Goal: Task Accomplishment & Management: Use online tool/utility

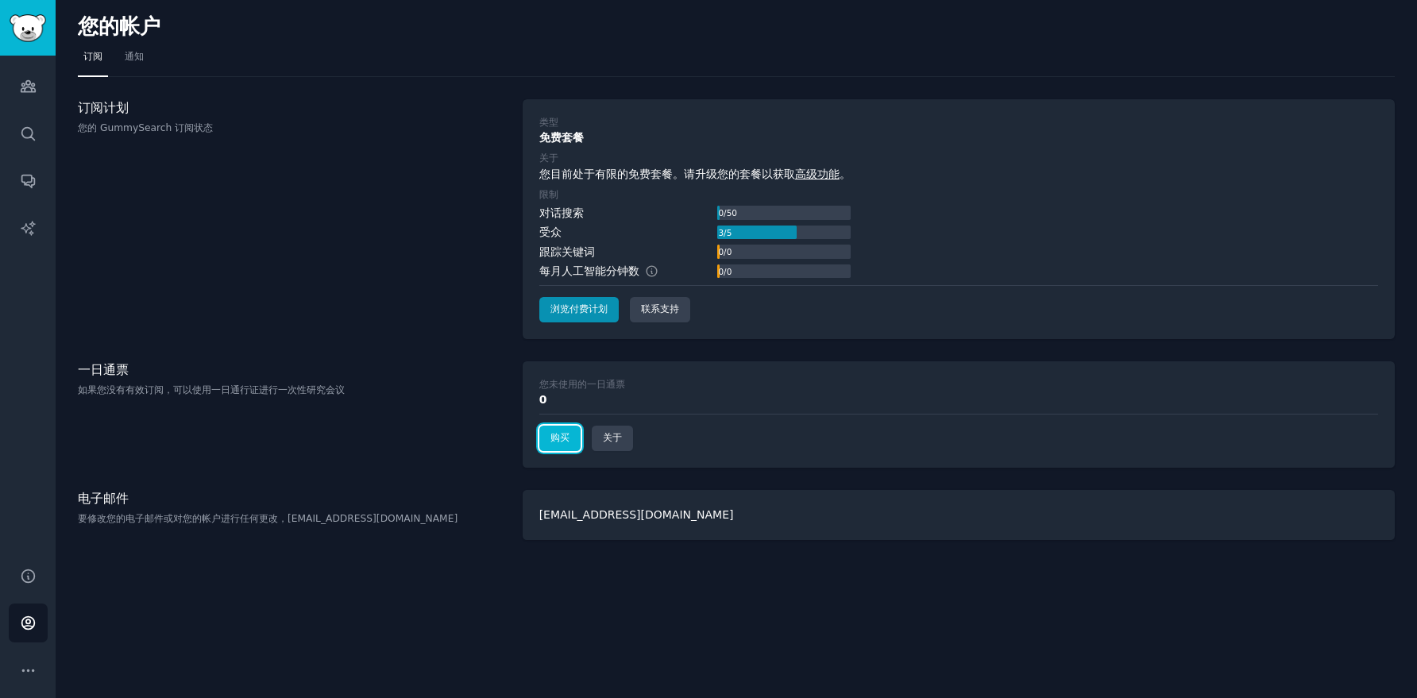
click at [571, 445] on link "购买" at bounding box center [559, 438] width 41 height 25
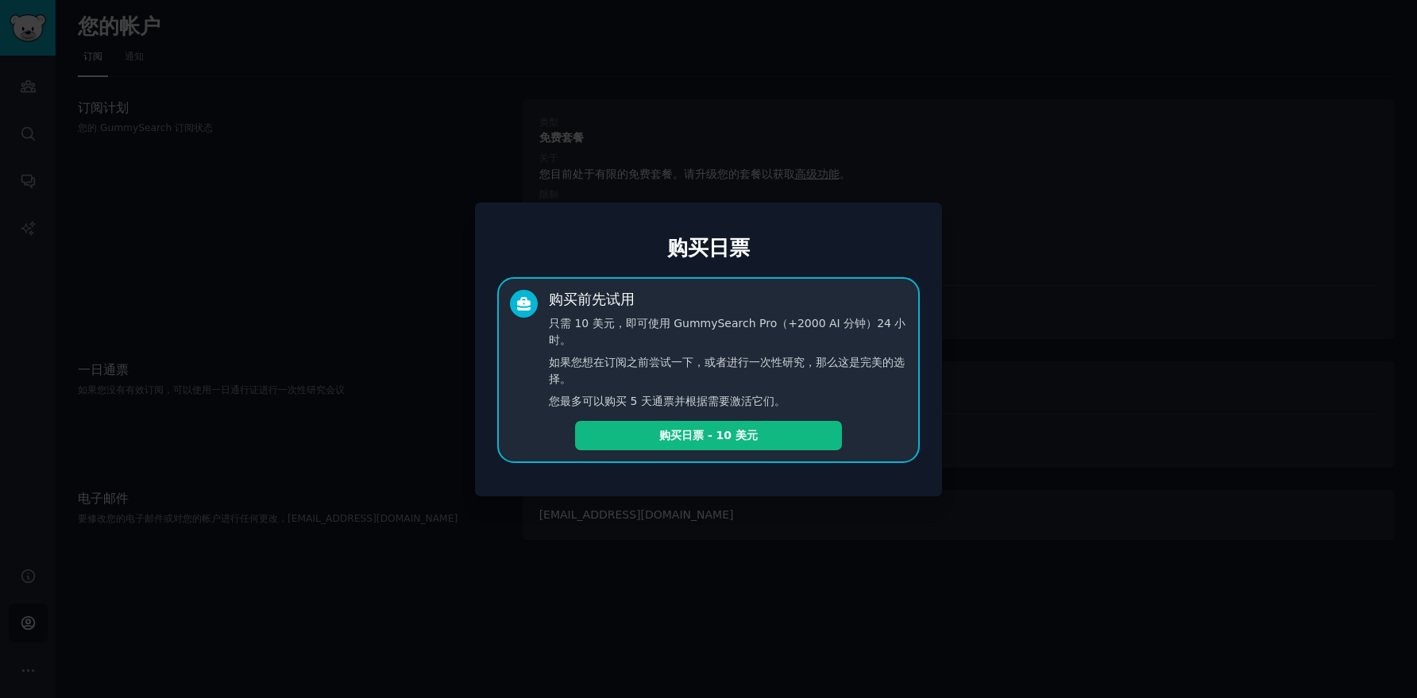
click at [827, 494] on div "购买日票 购买前先试用 只需 10 美元，即可使用 GummySearch Pro（+2000 AI 分钟）24 小时。 如果您想在订阅之前尝试一下，或者进行…" at bounding box center [708, 349] width 467 height 294
click at [993, 279] on div at bounding box center [708, 349] width 1417 height 698
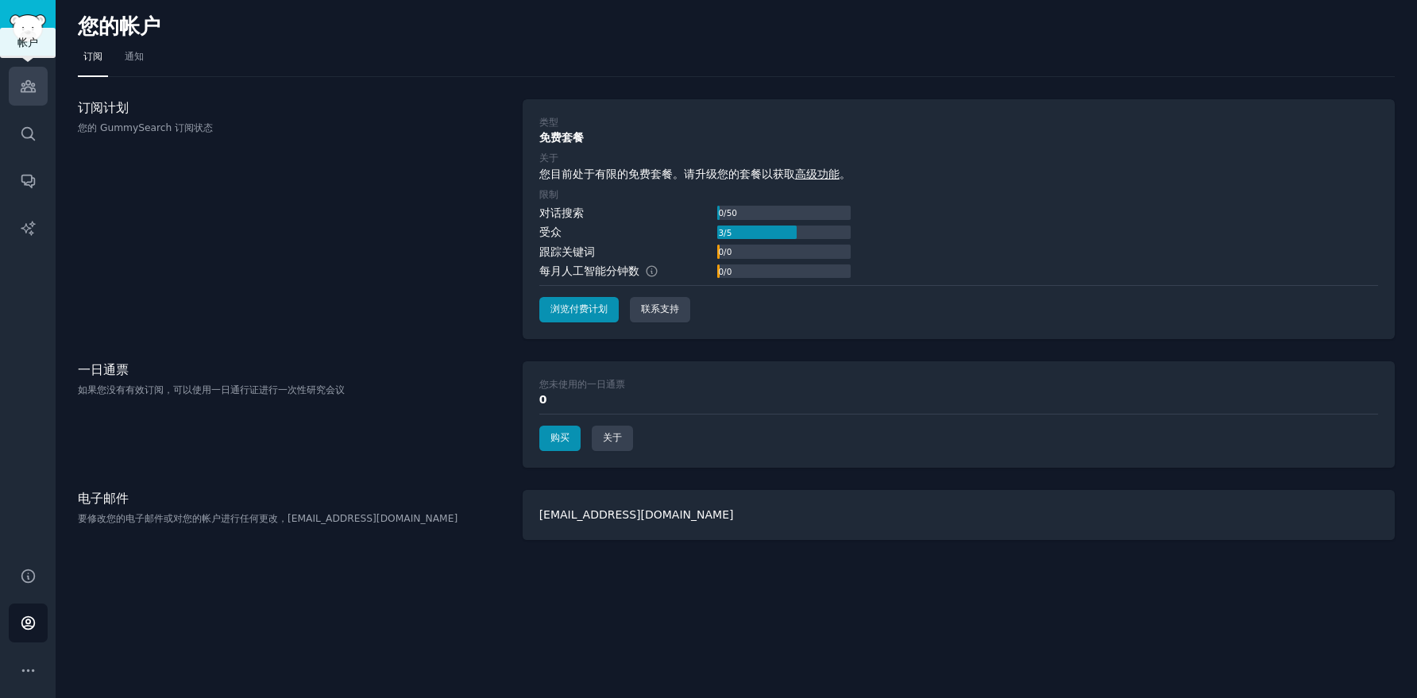
click at [20, 94] on icon "侧边栏" at bounding box center [28, 86] width 17 height 17
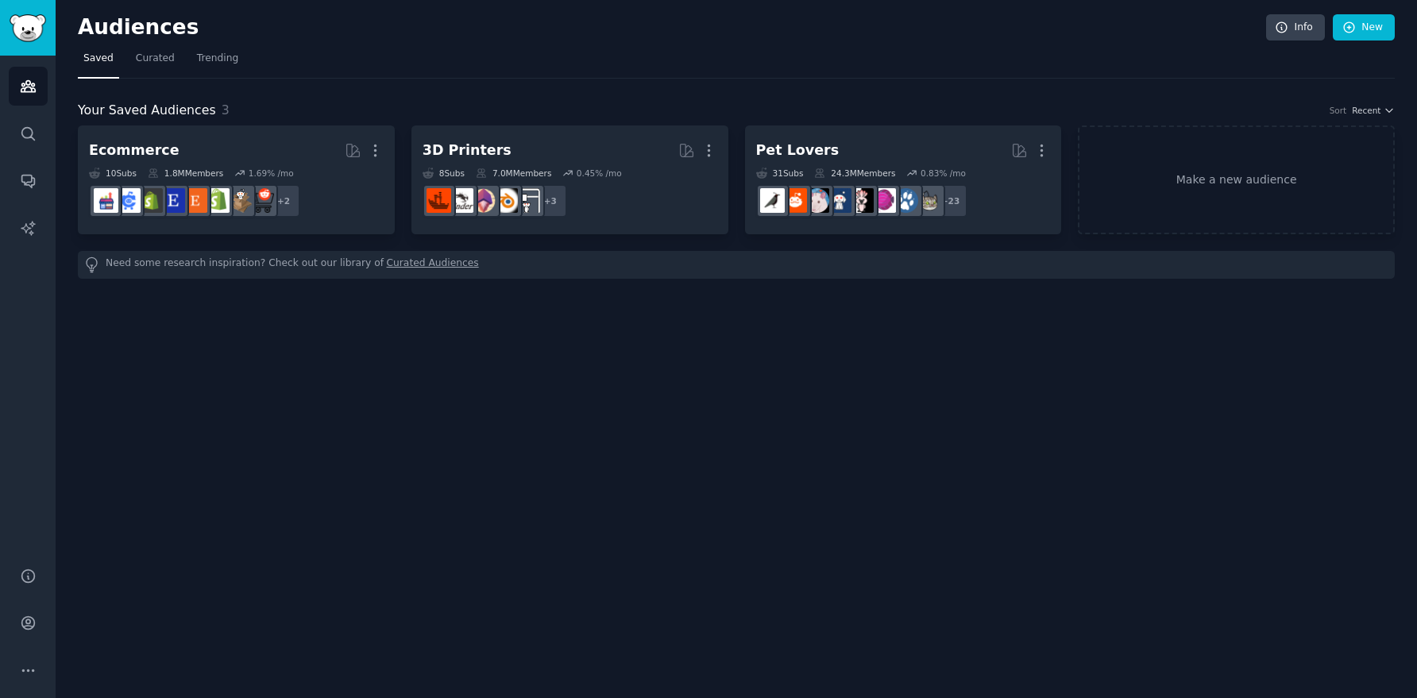
click at [610, 48] on nav "Saved Curated Trending" at bounding box center [736, 62] width 1316 height 33
click at [37, 125] on link "Search" at bounding box center [28, 133] width 39 height 39
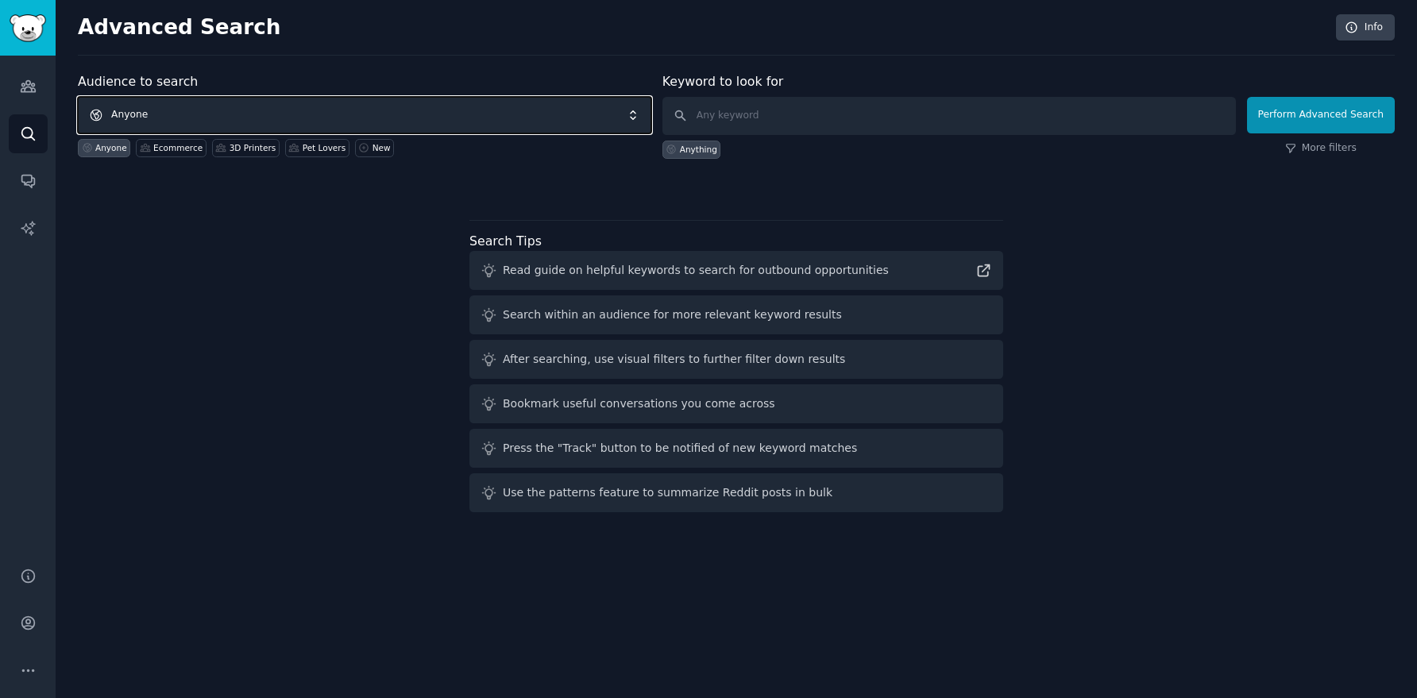
click at [433, 109] on span "Anyone" at bounding box center [364, 115] width 573 height 37
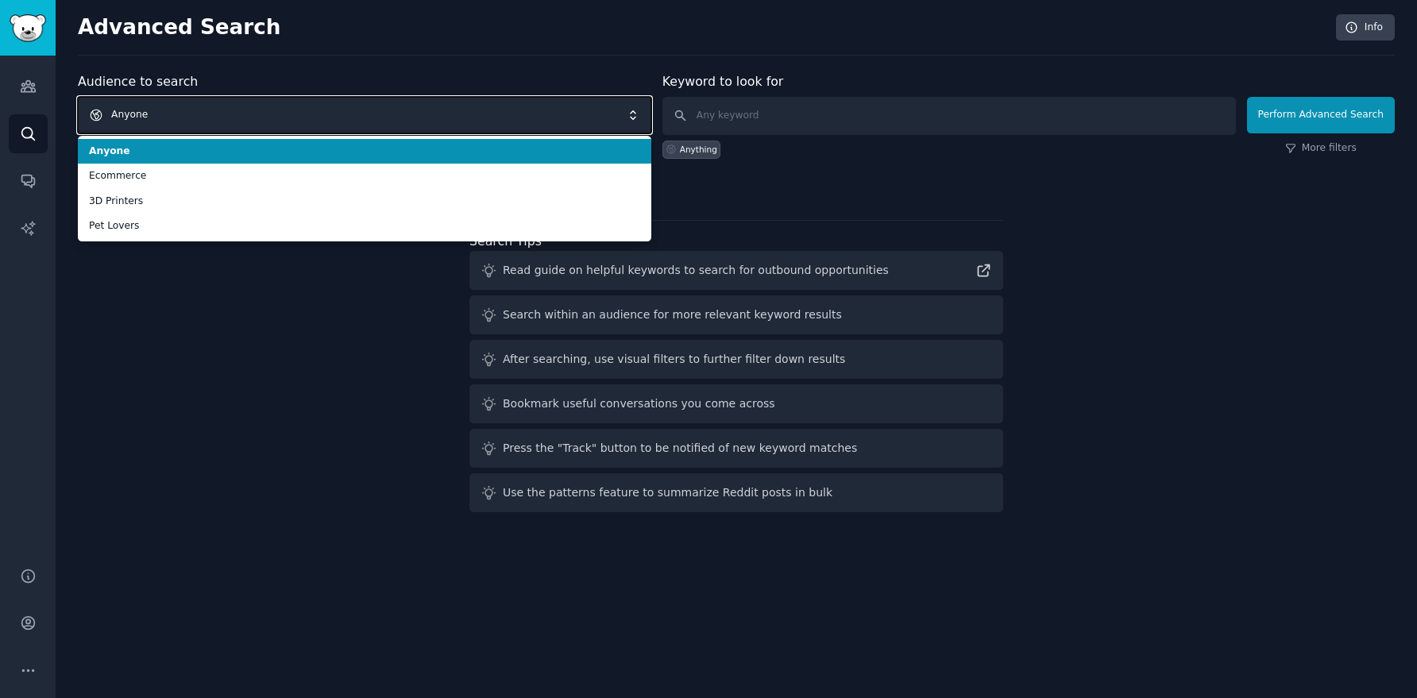
click at [399, 109] on span "Anyone" at bounding box center [364, 115] width 573 height 37
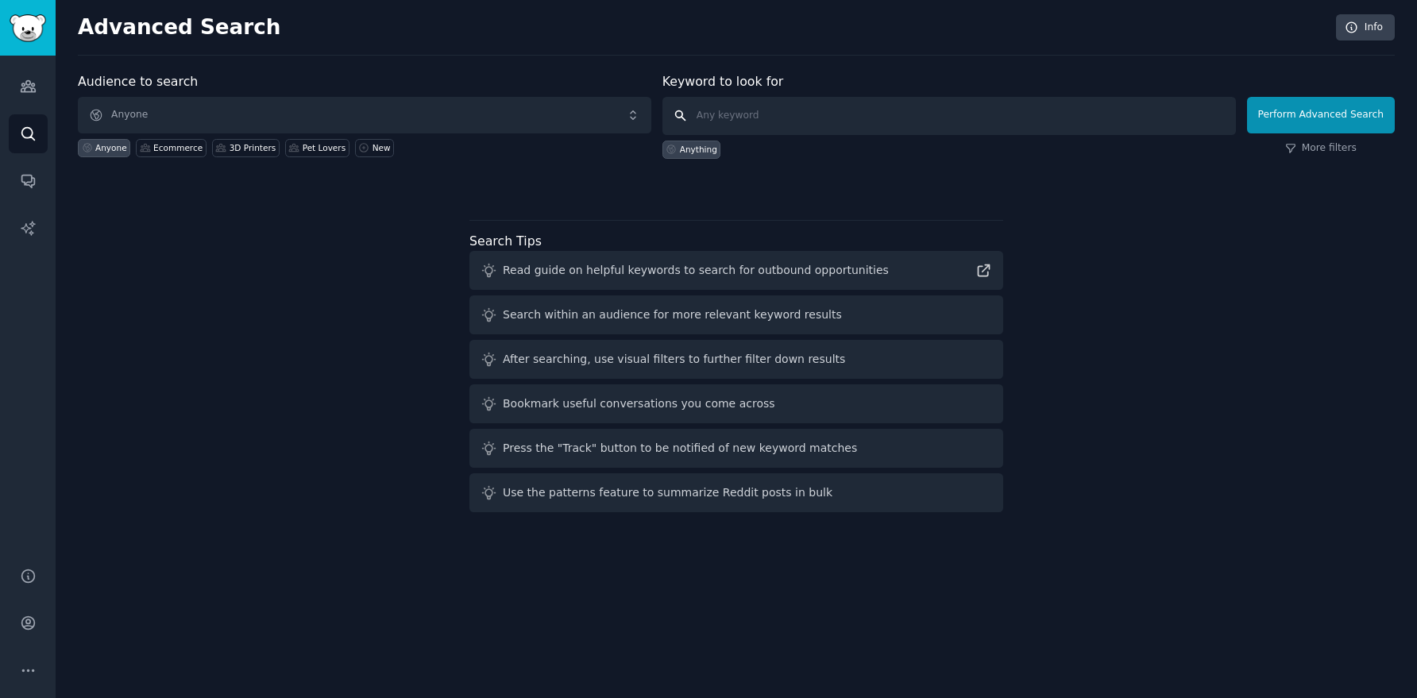
click at [821, 125] on input "text" at bounding box center [948, 116] width 573 height 38
type input "的"
type input "dupe"
click at [1312, 115] on button "Perform Advanced Search" at bounding box center [1321, 115] width 148 height 37
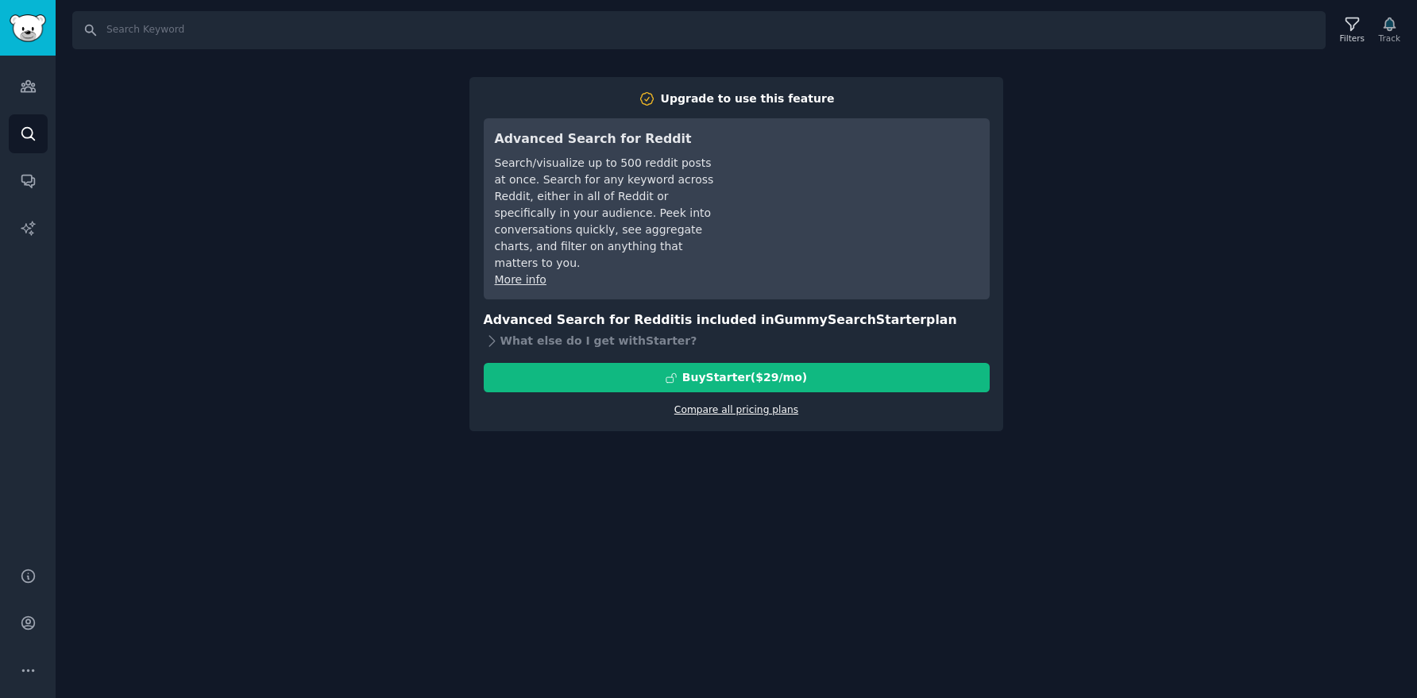
click at [766, 404] on link "Compare all pricing plans" at bounding box center [736, 409] width 124 height 11
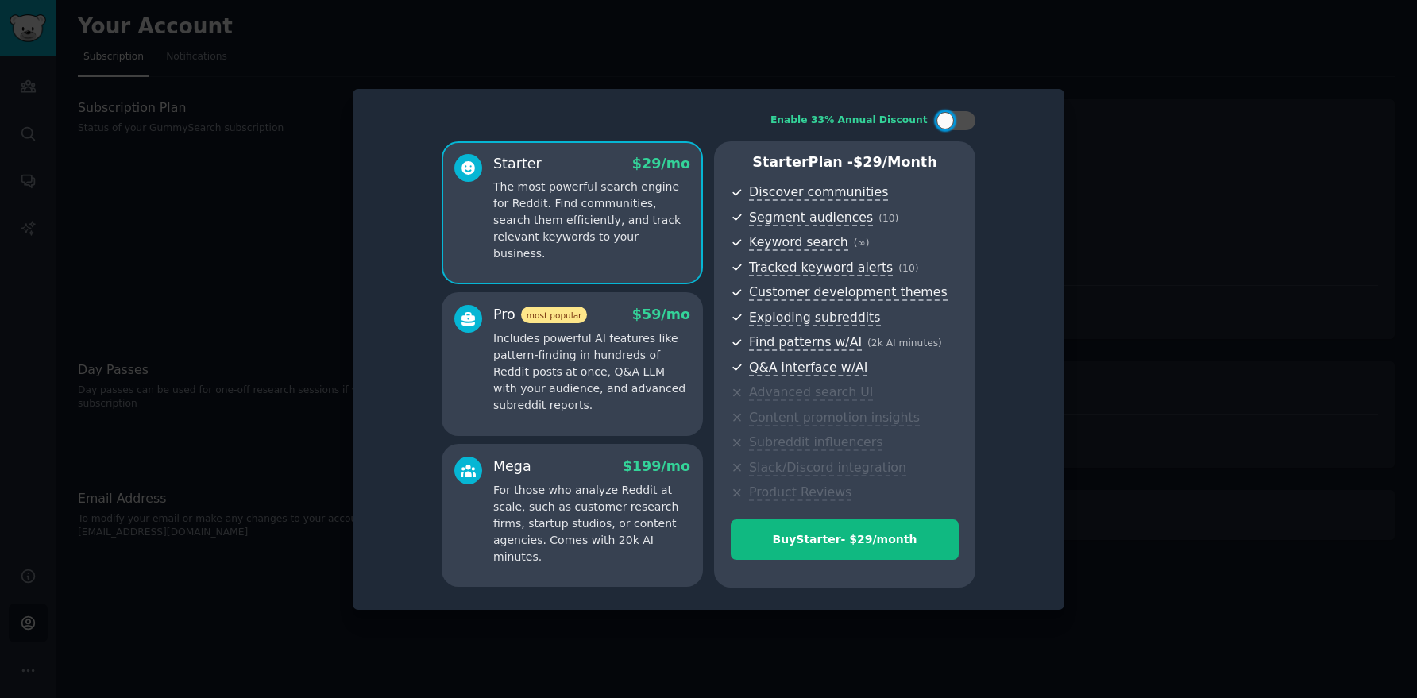
click at [1178, 372] on div at bounding box center [708, 349] width 1417 height 698
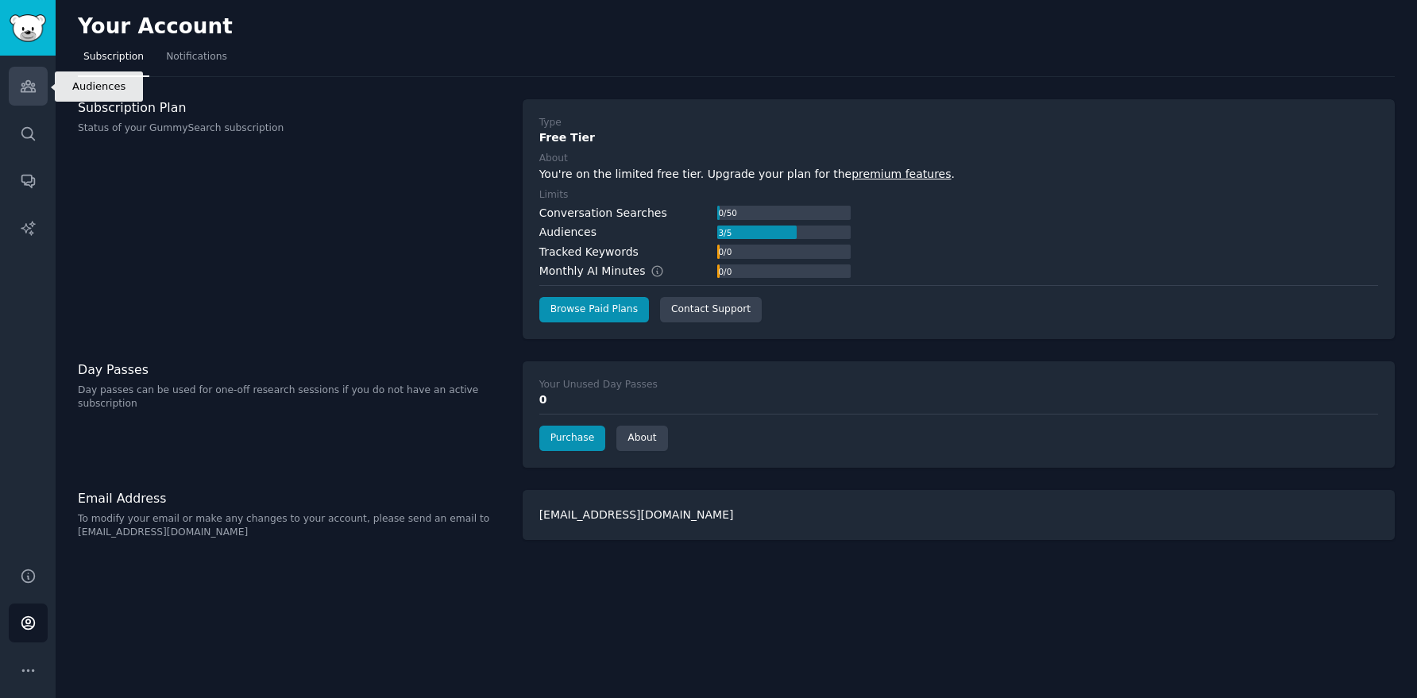
click at [35, 83] on icon "Sidebar" at bounding box center [28, 86] width 17 height 17
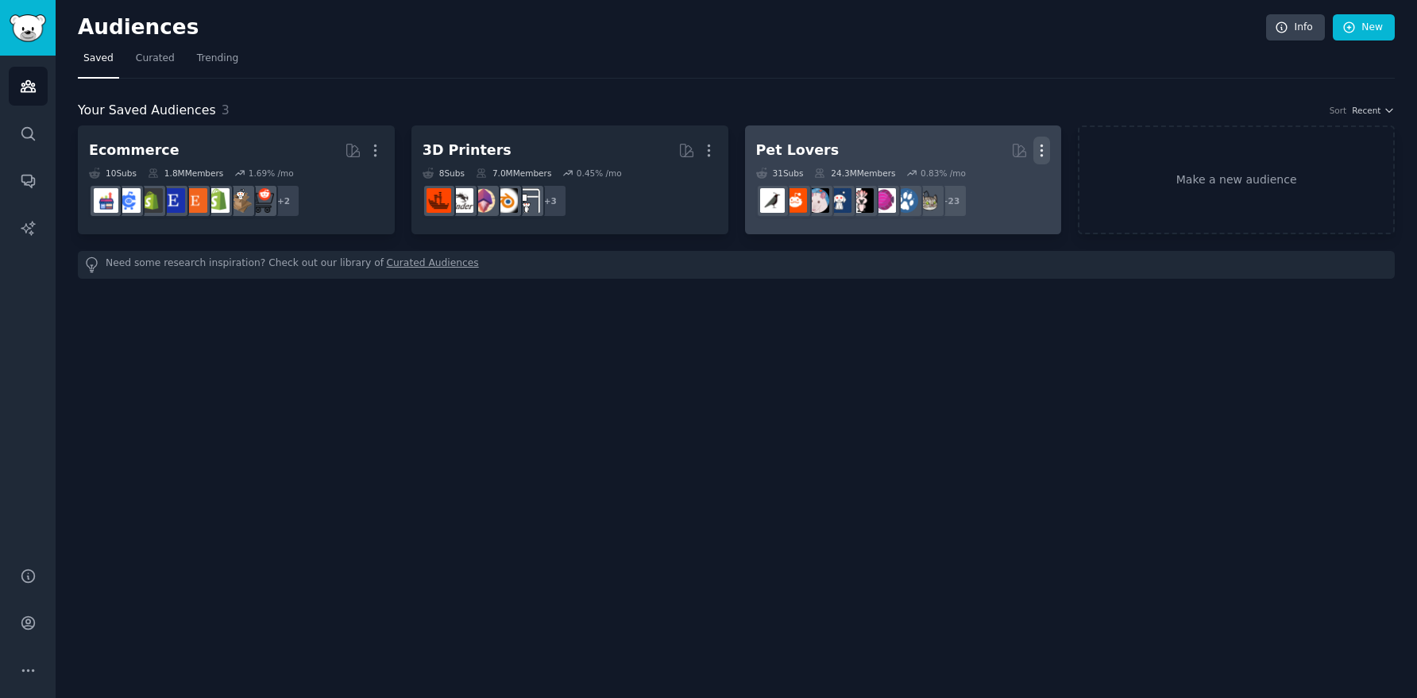
click at [1043, 152] on icon "button" at bounding box center [1041, 150] width 17 height 17
click at [1020, 183] on div "Delete" at bounding box center [987, 184] width 75 height 33
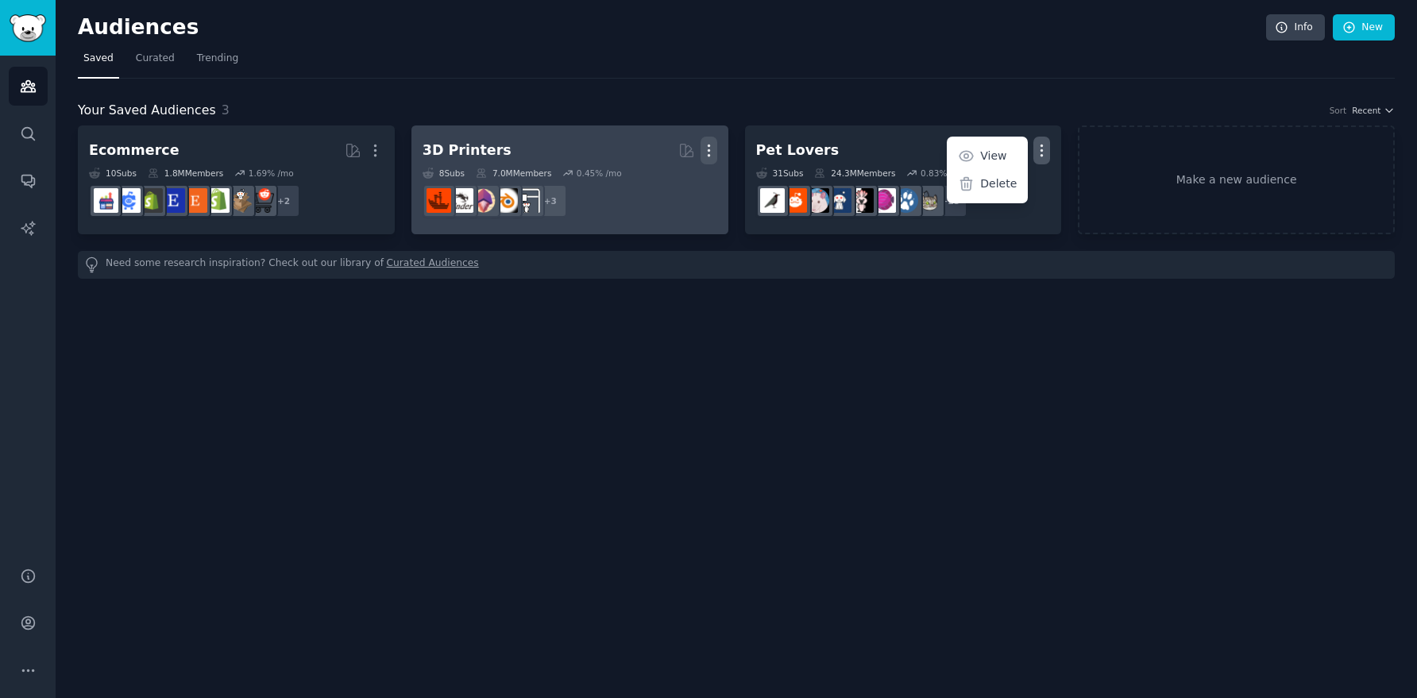
click at [704, 146] on icon "button" at bounding box center [708, 150] width 17 height 17
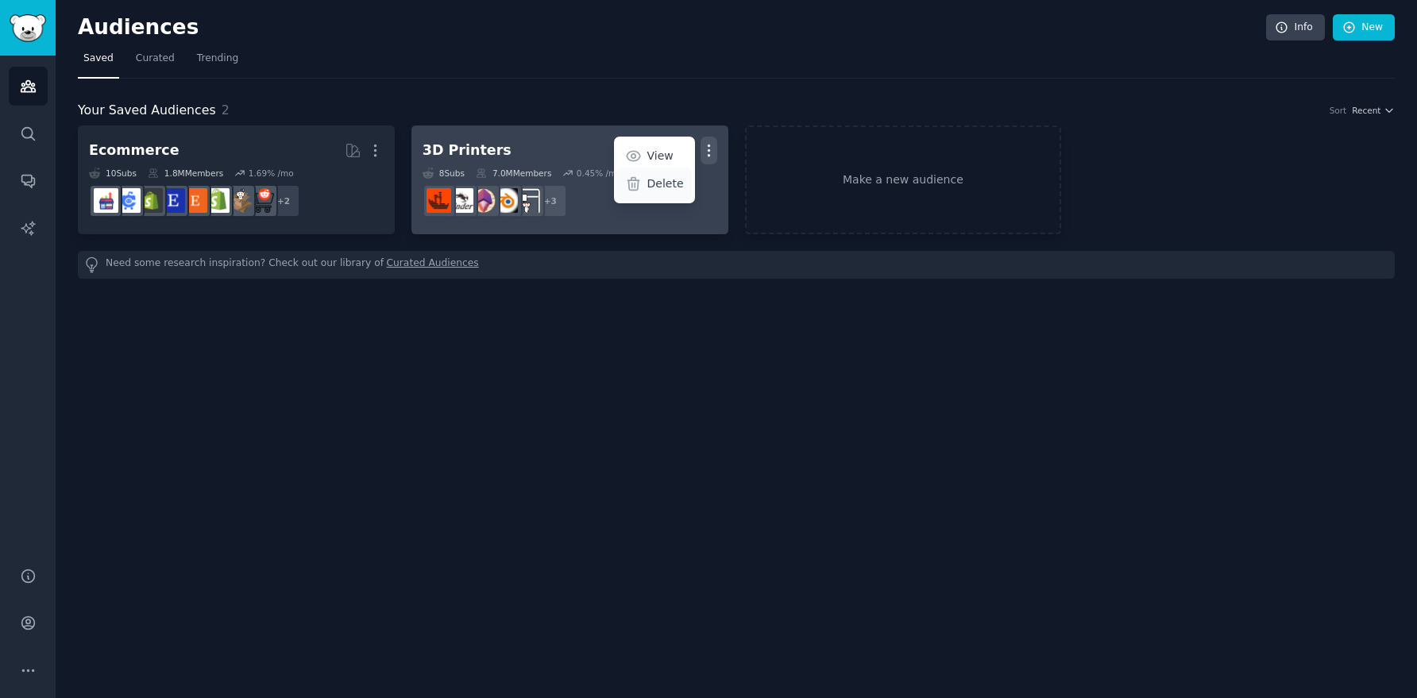
click at [677, 185] on p "Delete" at bounding box center [665, 183] width 37 height 17
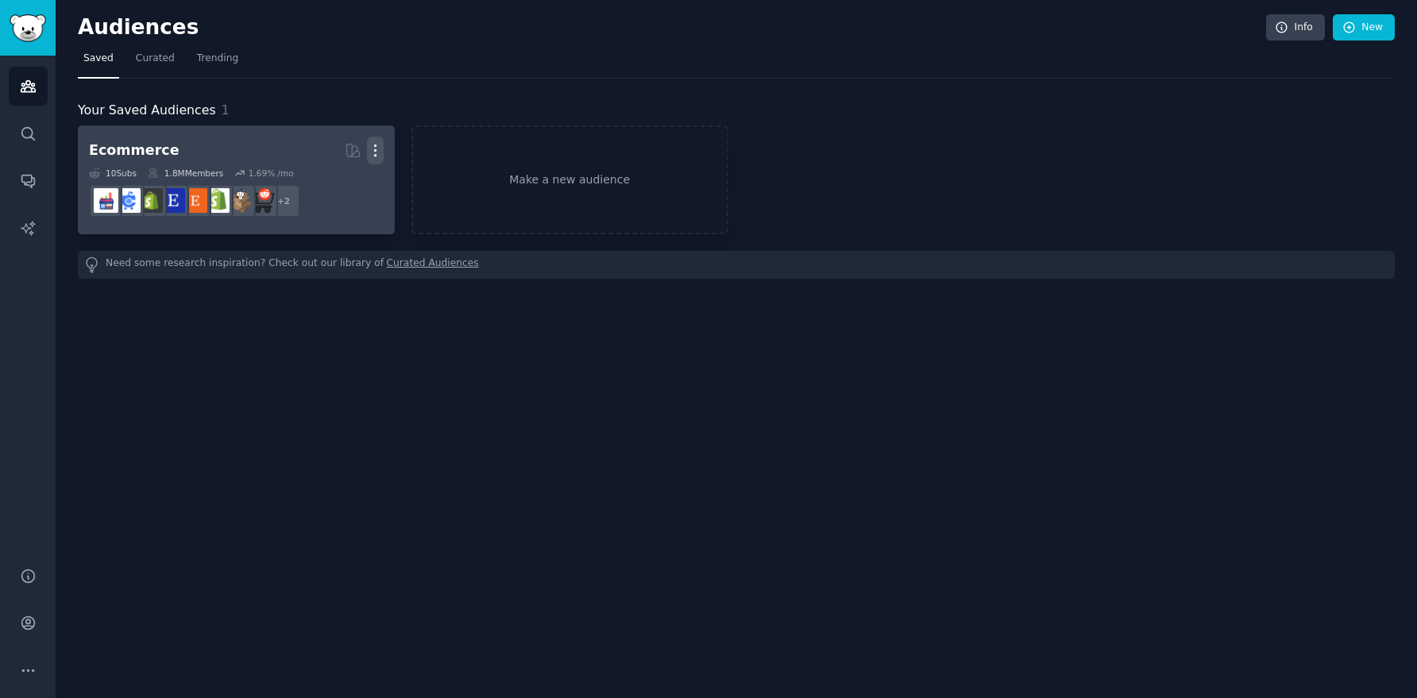
click at [370, 144] on icon "button" at bounding box center [375, 150] width 17 height 17
click at [341, 180] on p "Delete" at bounding box center [332, 183] width 37 height 17
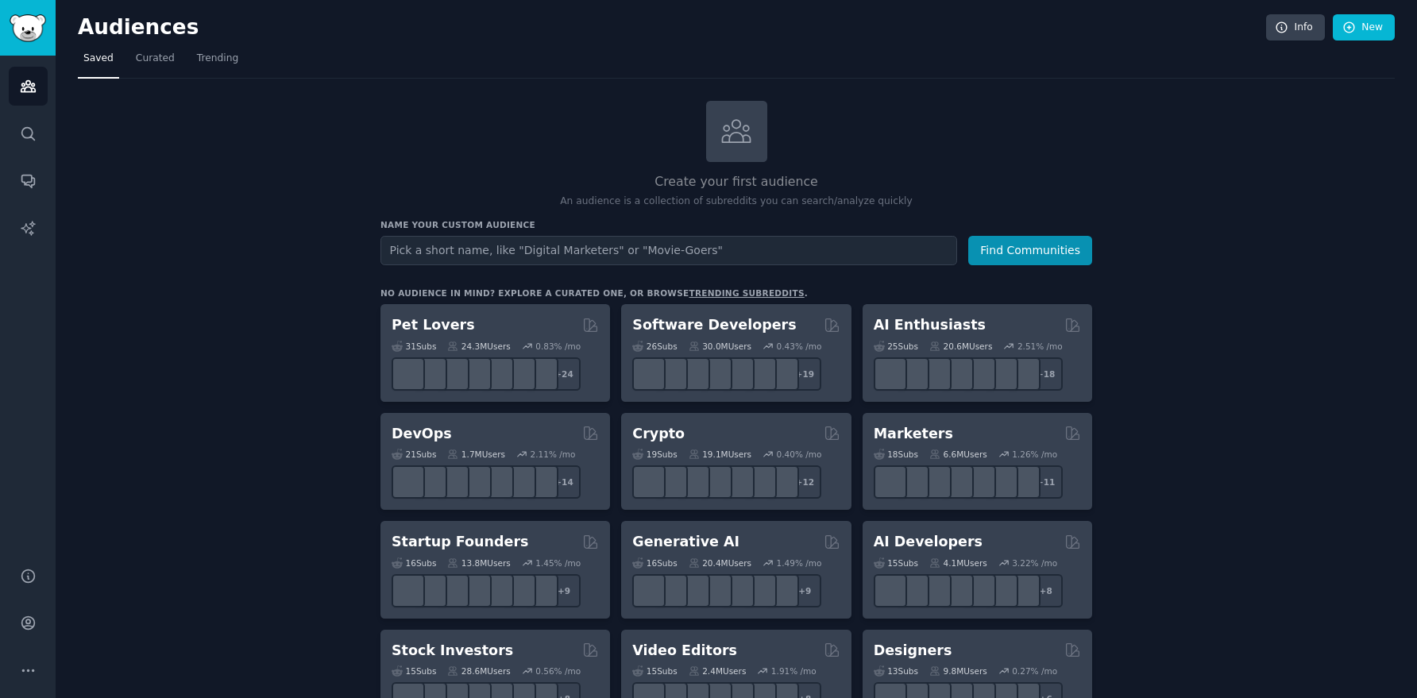
click at [669, 256] on input "text" at bounding box center [668, 250] width 576 height 29
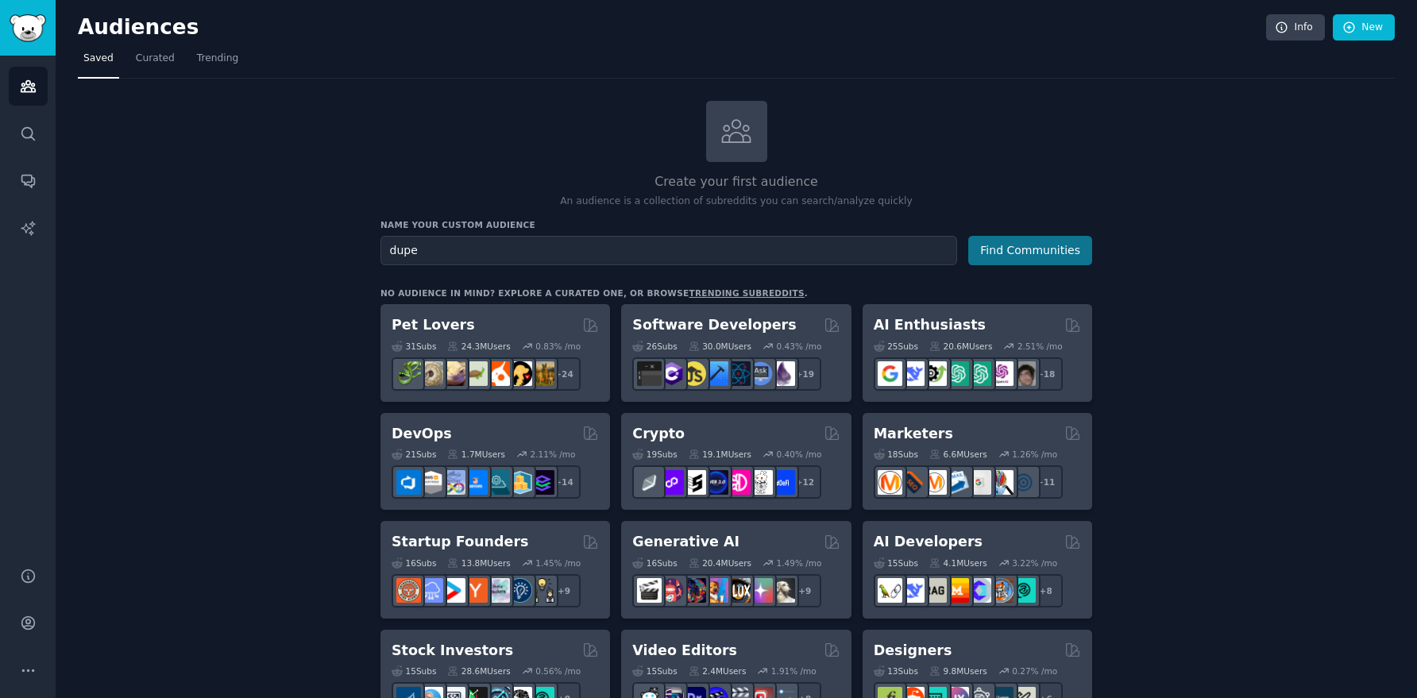
type input "dupe"
click at [1052, 240] on button "Find Communities" at bounding box center [1030, 250] width 124 height 29
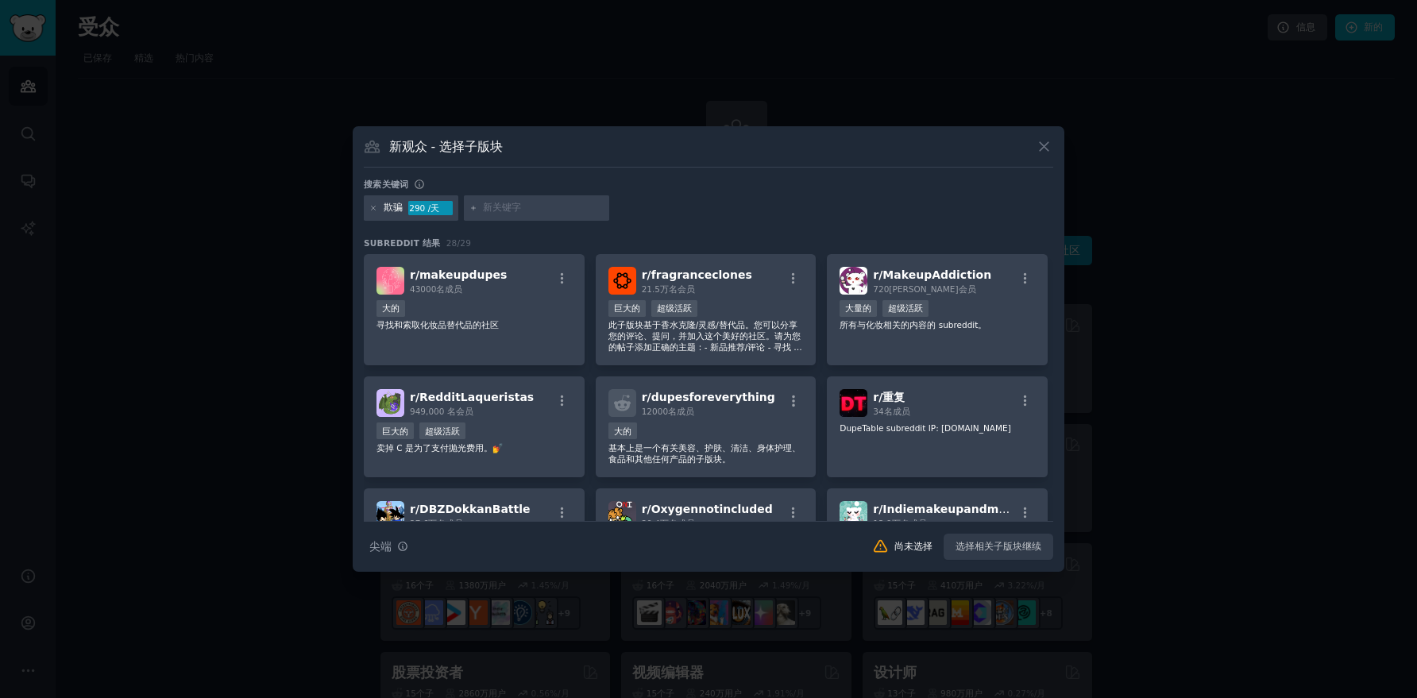
click at [819, 187] on div "搜索关键词" at bounding box center [708, 187] width 689 height 17
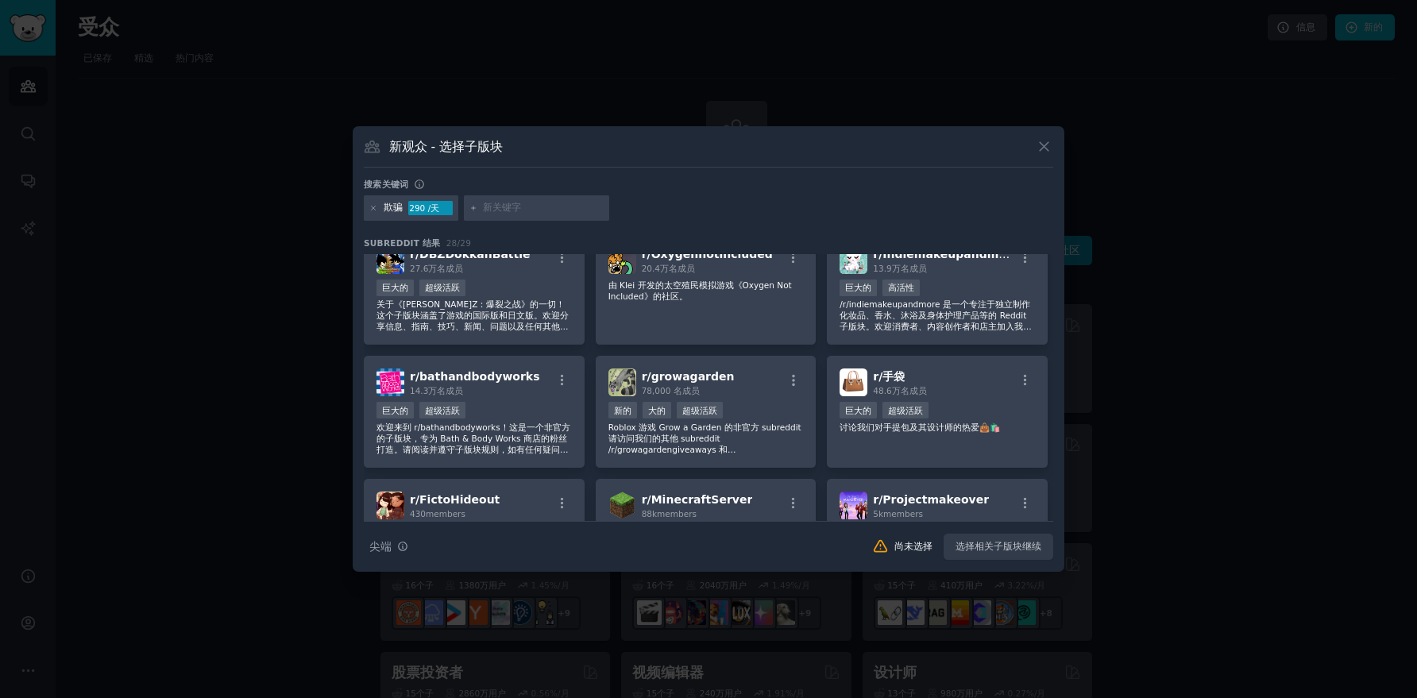
scroll to position [274, 0]
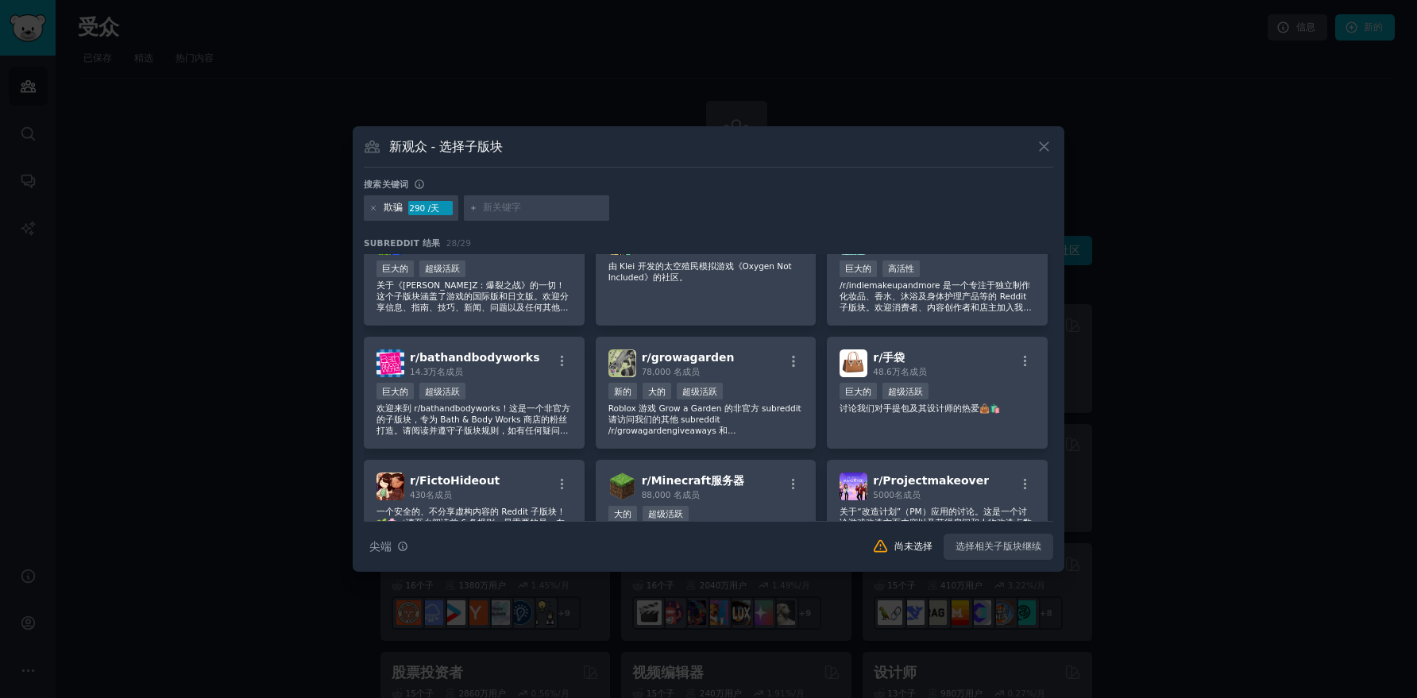
click at [600, 149] on div "新观众 - 选择子版块" at bounding box center [708, 152] width 689 height 30
click at [538, 207] on input "text" at bounding box center [543, 208] width 121 height 14
paste input "Omitren"
type input "Omitren"
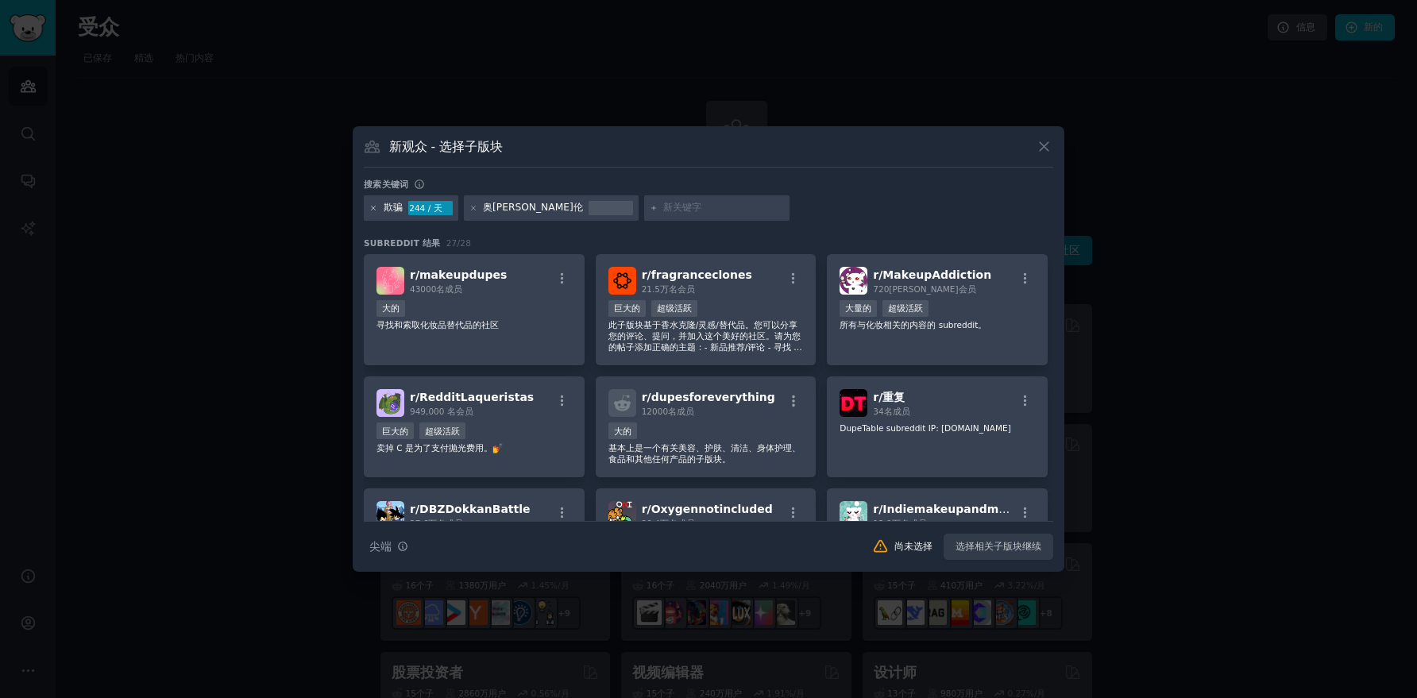
click at [374, 210] on icon at bounding box center [373, 208] width 9 height 9
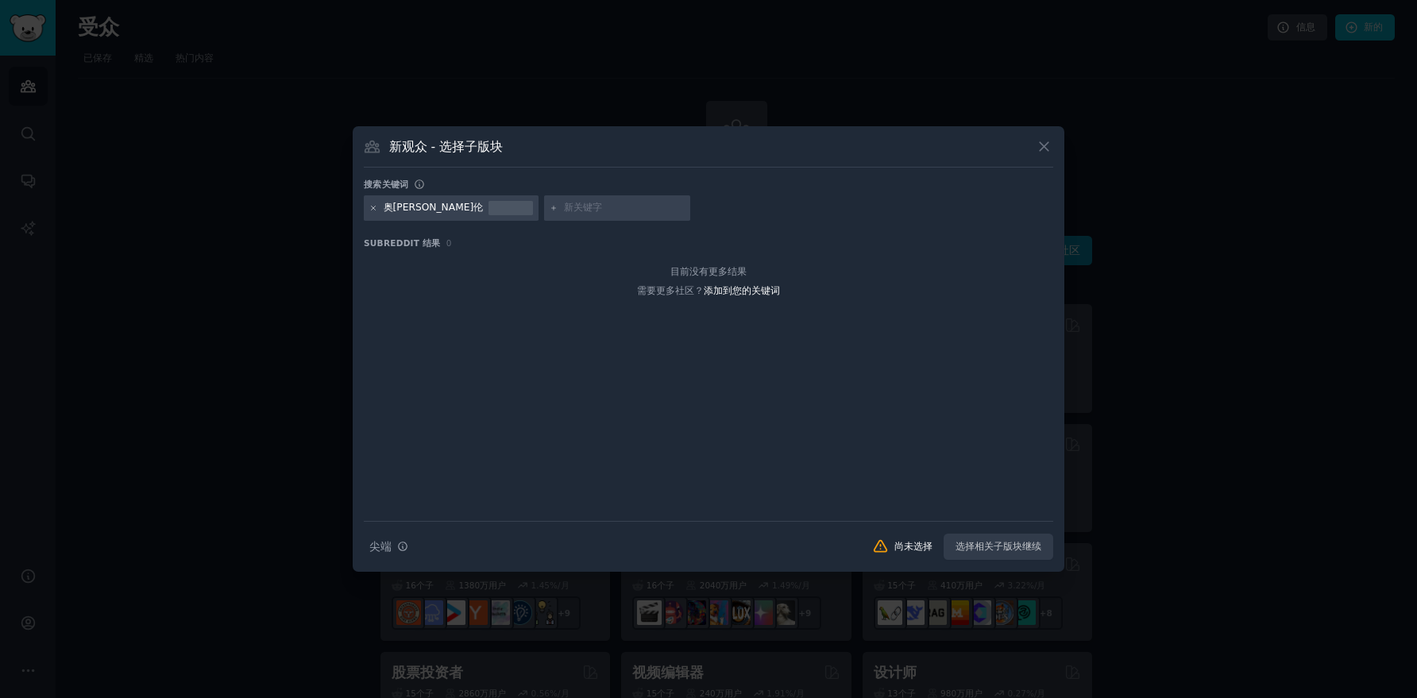
click at [374, 209] on icon at bounding box center [374, 208] width 4 height 4
click at [418, 201] on input "text" at bounding box center [444, 208] width 121 height 14
type input "dupe"
click at [525, 211] on div "欺骗" at bounding box center [572, 207] width 94 height 25
click at [530, 210] on icon at bounding box center [534, 208] width 9 height 9
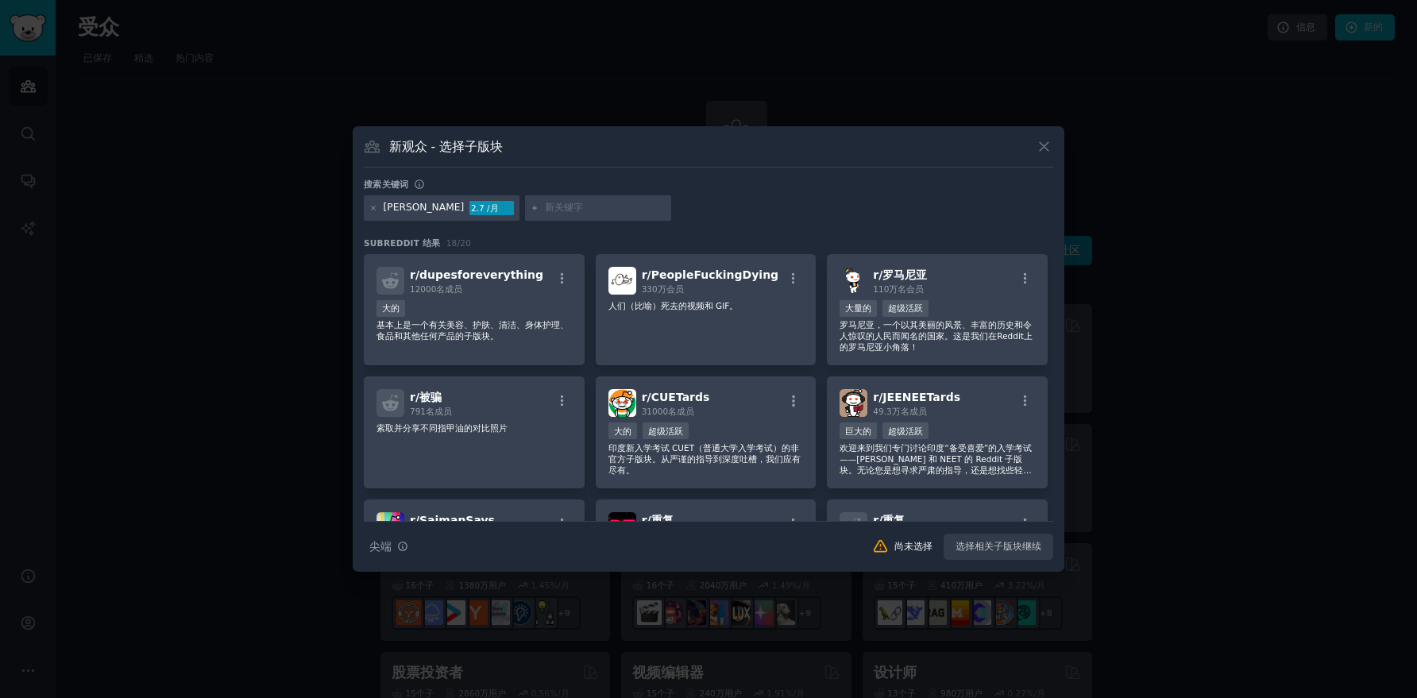
click at [697, 212] on div "[PERSON_NAME] 2.7 /月" at bounding box center [708, 210] width 689 height 31
click at [1048, 147] on icon at bounding box center [1043, 146] width 17 height 17
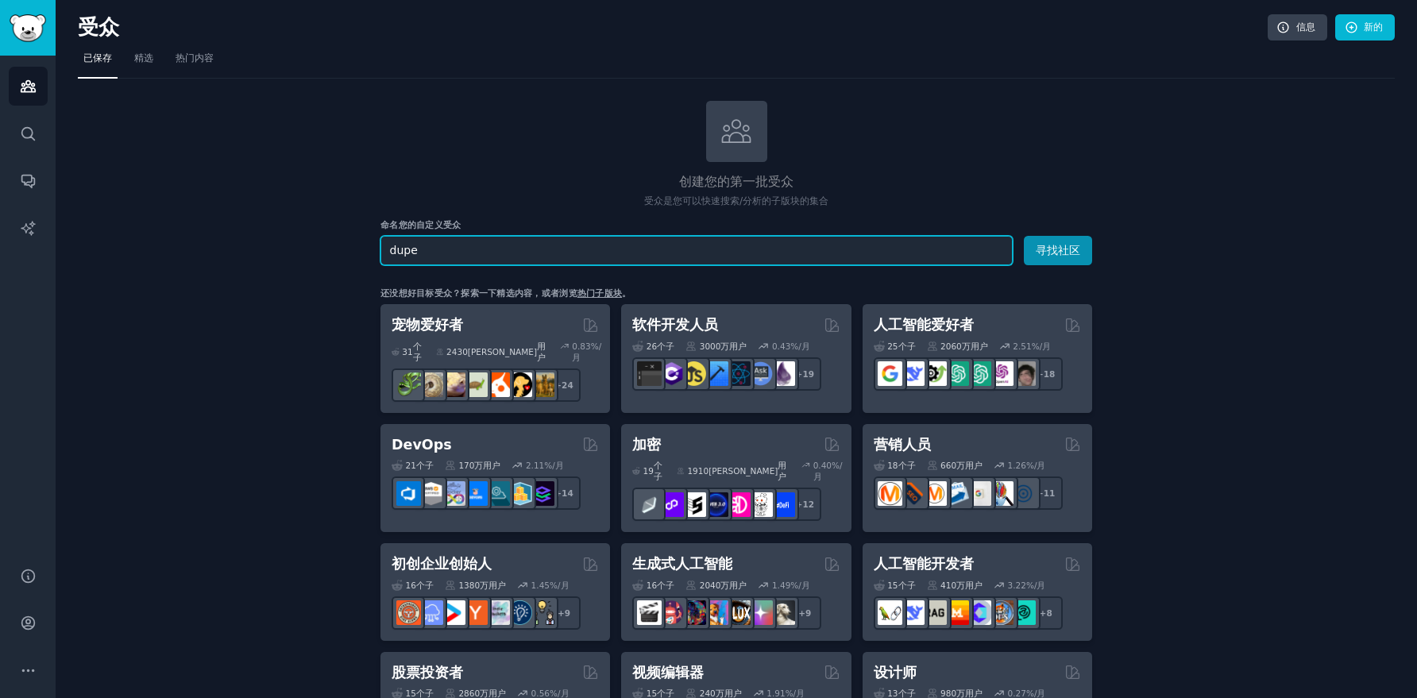
click at [870, 260] on input "dupe" at bounding box center [696, 250] width 632 height 29
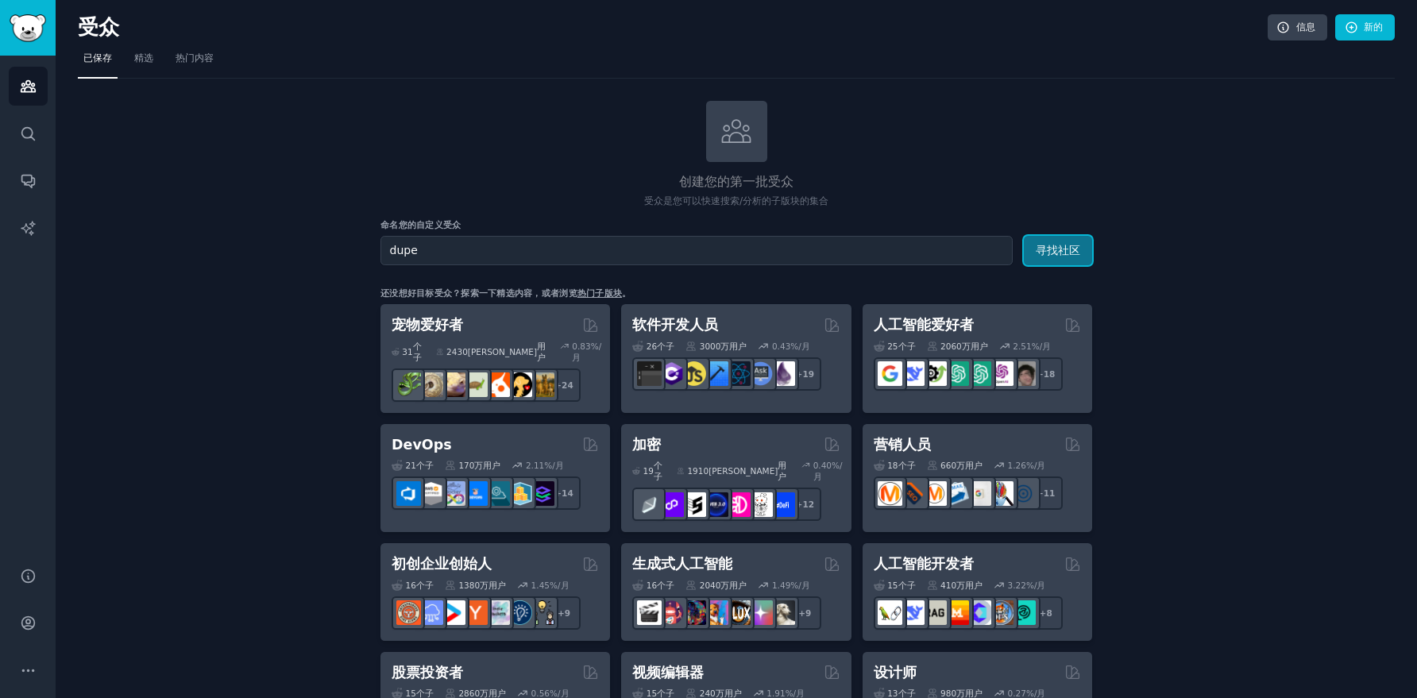
click at [1042, 256] on button "寻找社区" at bounding box center [1058, 250] width 68 height 29
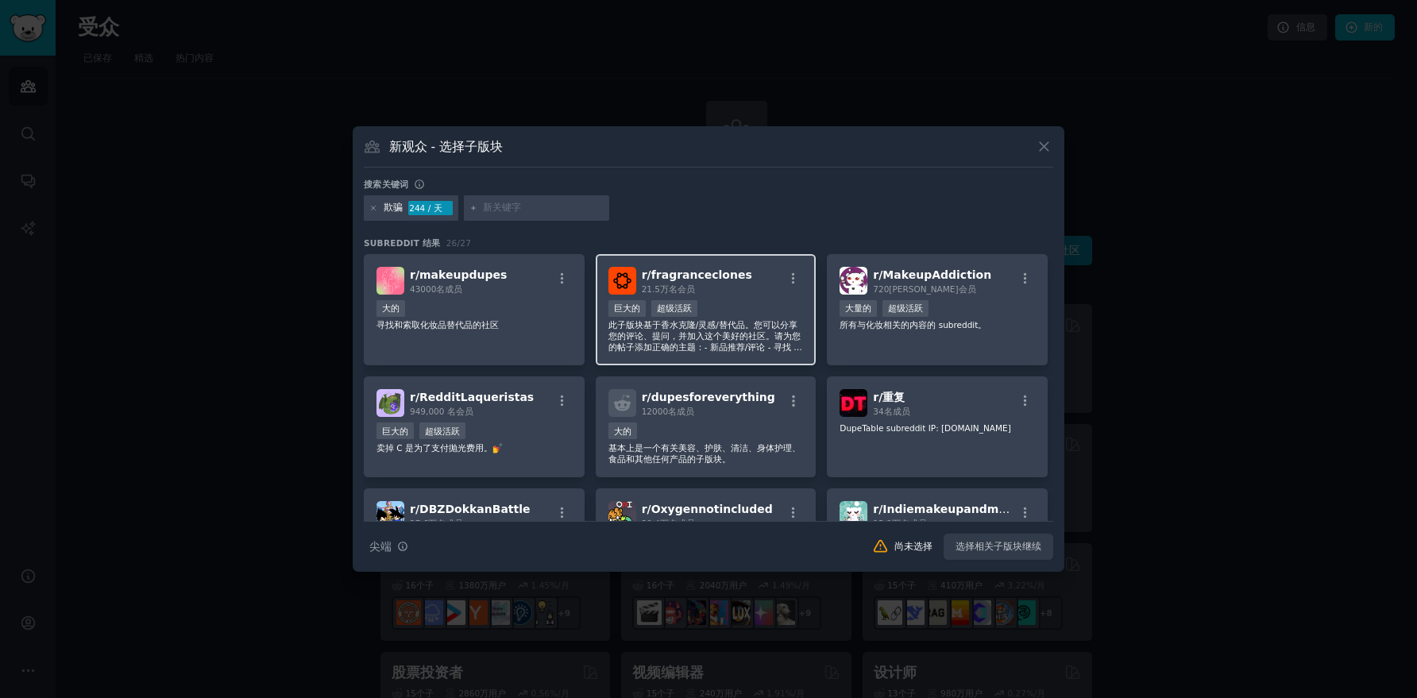
click at [759, 305] on div "巨大的 超级活跃" at bounding box center [705, 310] width 195 height 20
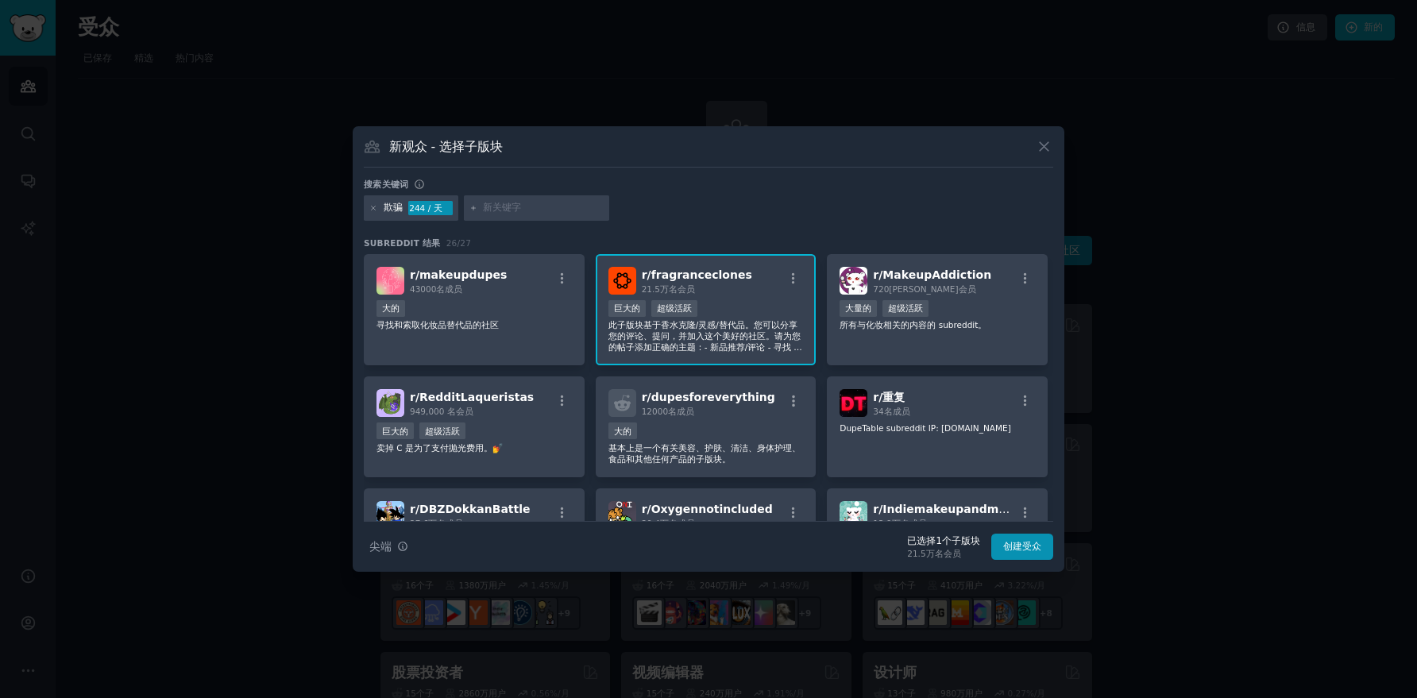
click at [741, 310] on div "巨大的 超级活跃" at bounding box center [705, 310] width 195 height 20
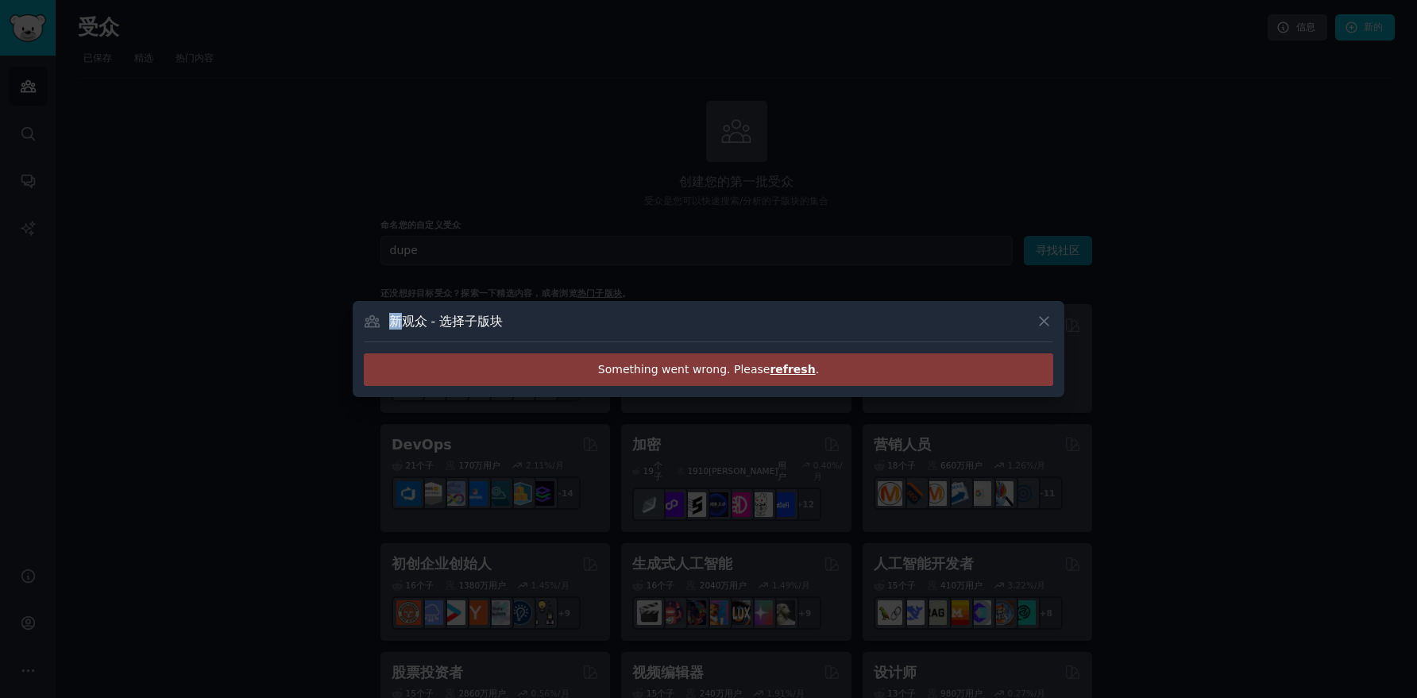
click at [741, 310] on div "新观众 - 选择子版块 Something went wrong. Please refresh ." at bounding box center [708, 349] width 711 height 96
click at [740, 374] on font "刷新" at bounding box center [736, 369] width 22 height 13
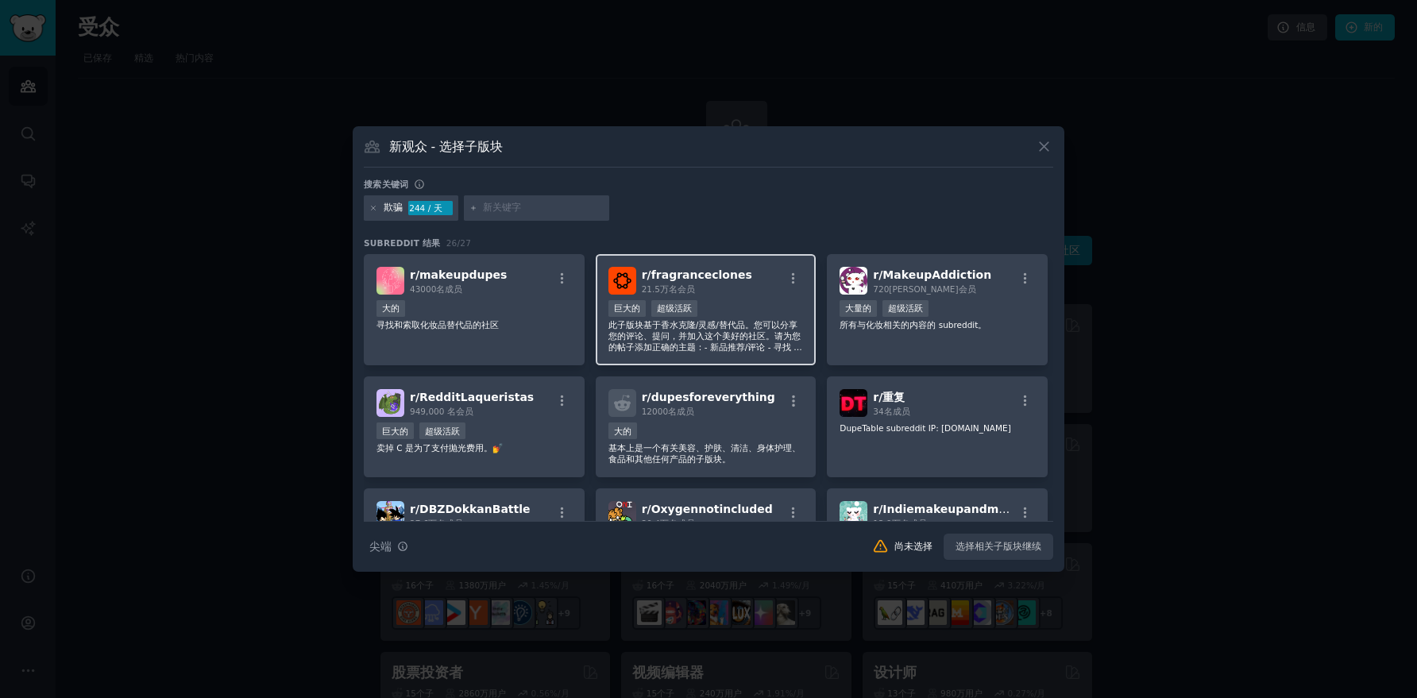
click at [746, 333] on font "此子版块基于香水克隆/灵感/替代品。您可以分享您的评论、提问，并加入这个美好的社区。请为您的帖子添加正确的主题：- 新品推荐/评论 - 寻找 - 系列 - 讨论" at bounding box center [705, 341] width 194 height 43
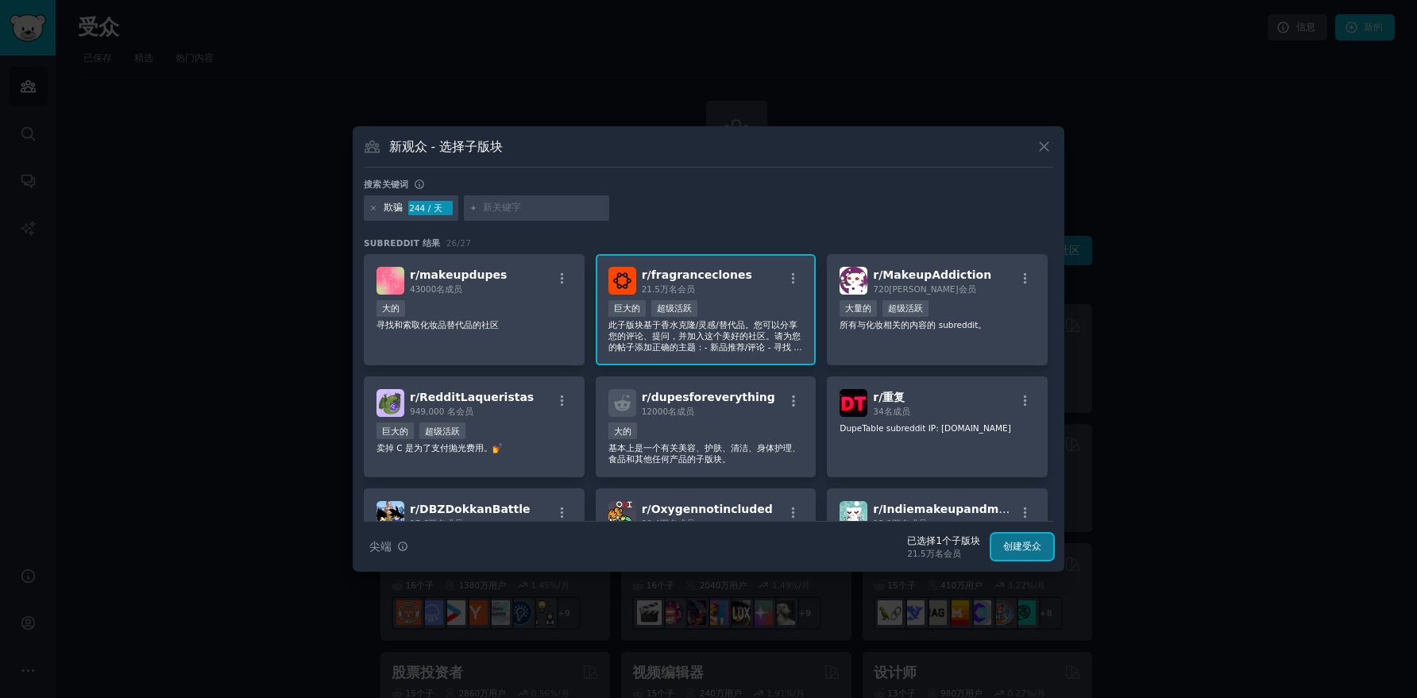
click at [1026, 552] on font "创建受众" at bounding box center [1022, 546] width 38 height 11
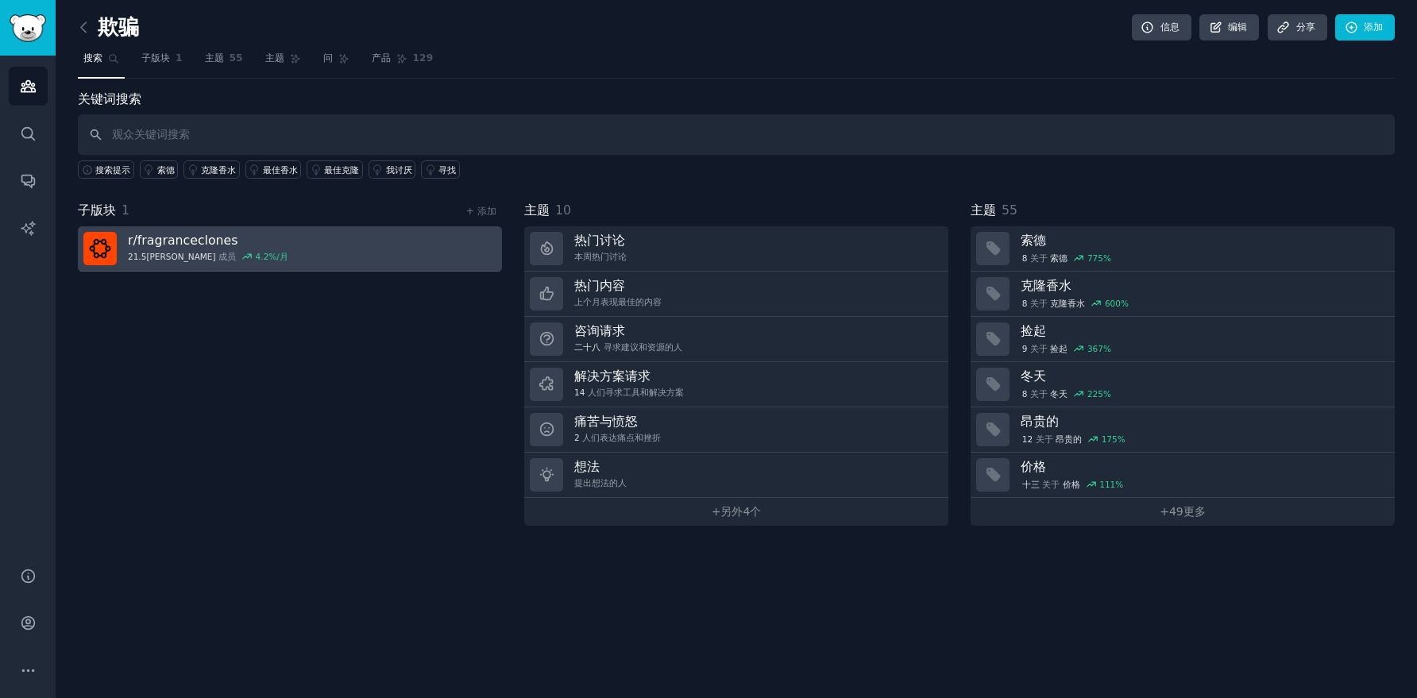
click at [304, 239] on link "r/ fragranceclones 21.5万 成员 4.2 %/月" at bounding box center [290, 248] width 424 height 45
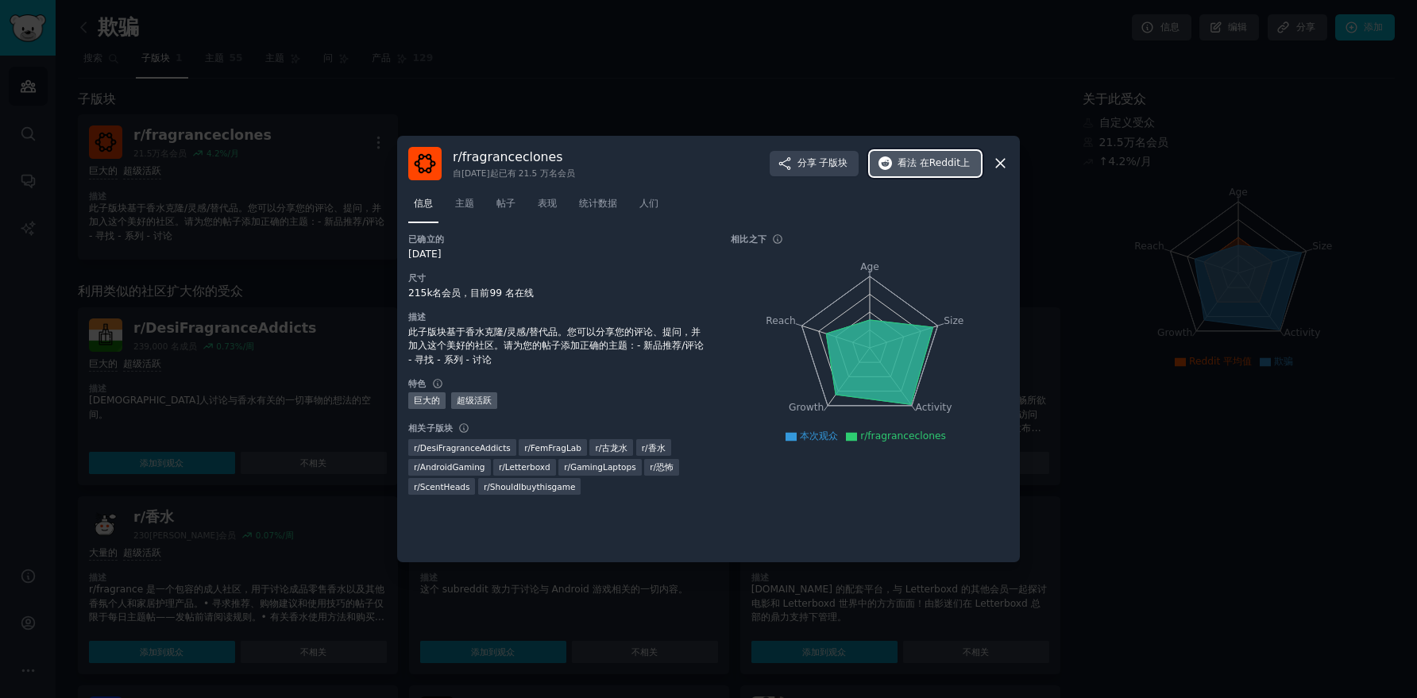
click at [966, 164] on font "在Reddit上" at bounding box center [944, 162] width 50 height 11
